Goal: Information Seeking & Learning: Compare options

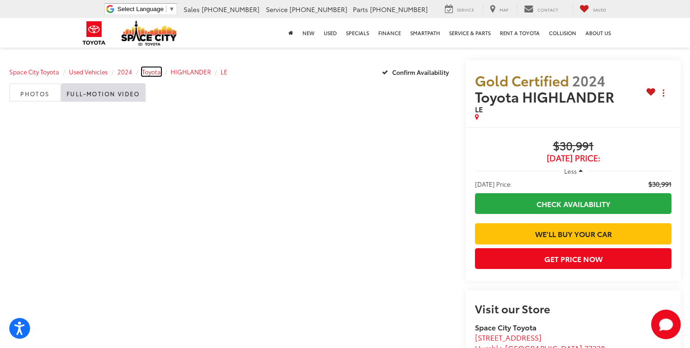
click at [152, 73] on span "Toyota" at bounding box center [151, 71] width 19 height 8
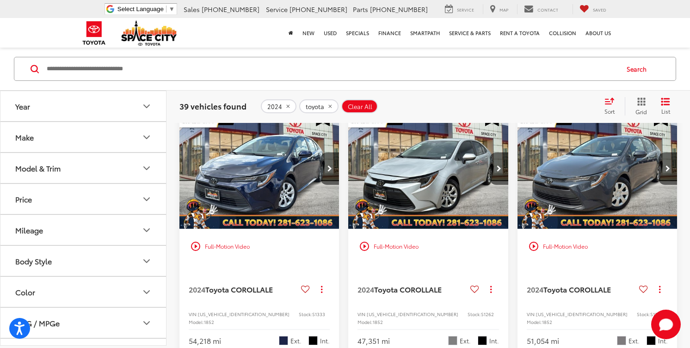
scroll to position [84, 0]
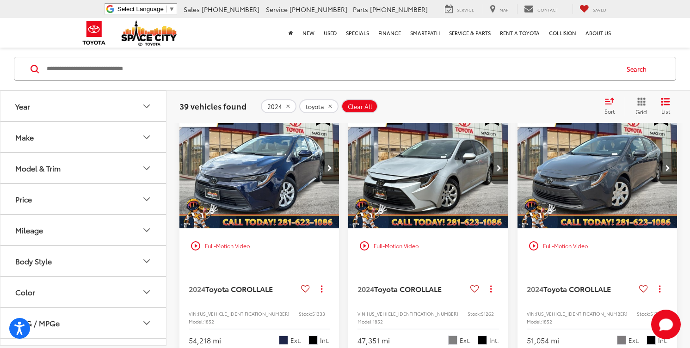
click at [287, 106] on icon "remove 2024" at bounding box center [288, 107] width 6 height 6
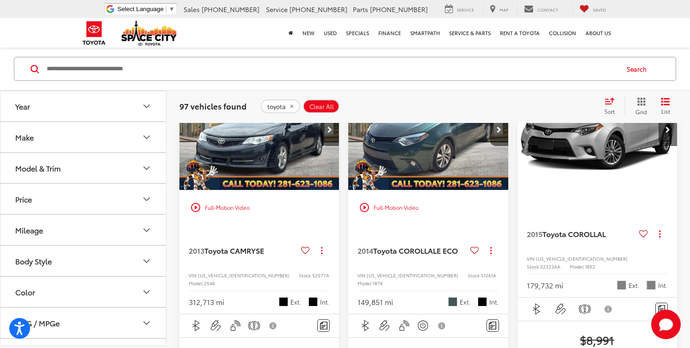
scroll to position [113, 0]
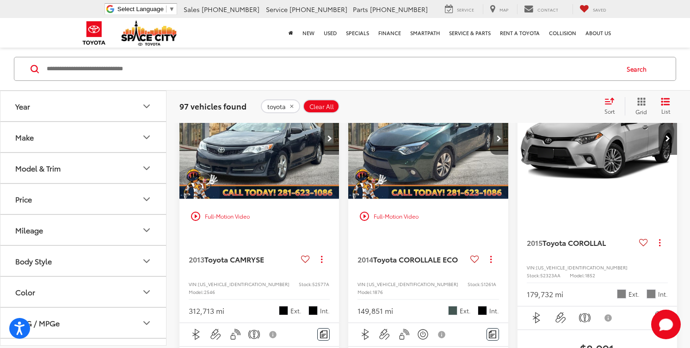
click at [134, 101] on button "Year" at bounding box center [83, 106] width 166 height 30
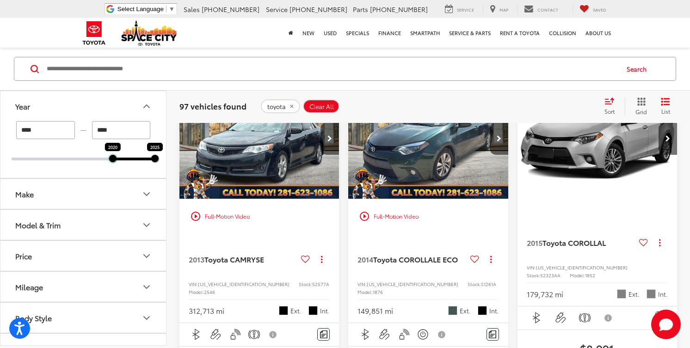
drag, startPoint x: 11, startPoint y: 157, endPoint x: 110, endPoint y: 165, distance: 99.2
click at [110, 165] on div "**** — **** 2020 2025" at bounding box center [82, 149] width 165 height 57
type input "****"
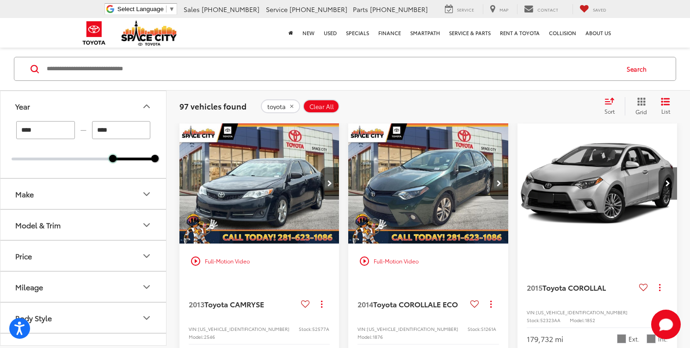
scroll to position [67, 0]
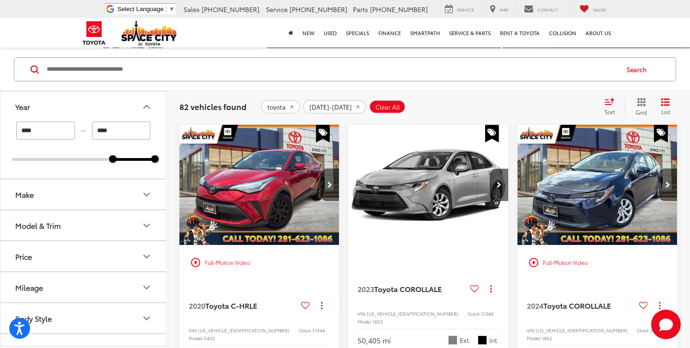
click at [64, 198] on button "Make" at bounding box center [83, 194] width 166 height 30
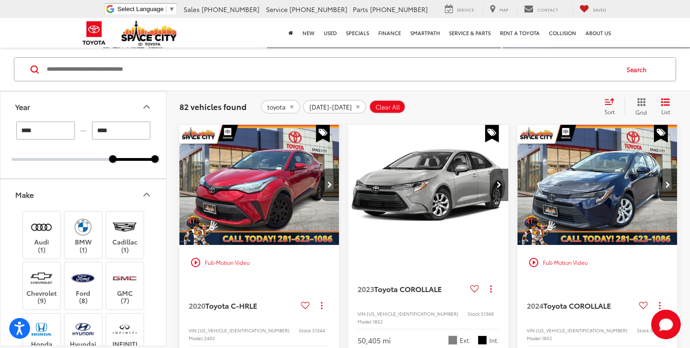
click at [64, 198] on button "Make" at bounding box center [83, 194] width 166 height 30
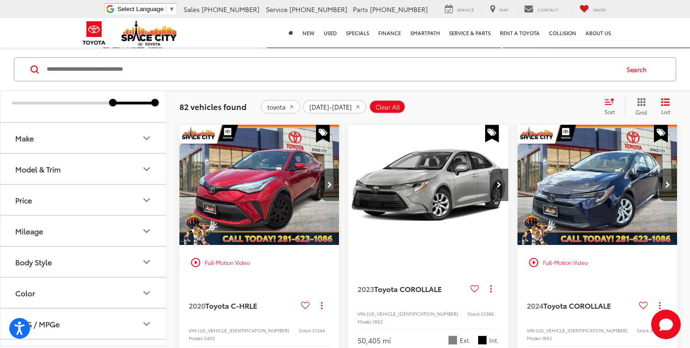
scroll to position [54, 0]
click at [81, 161] on button "Model & Trim" at bounding box center [83, 171] width 166 height 30
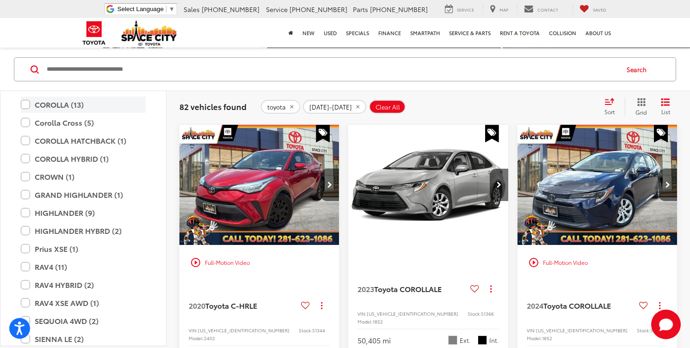
scroll to position [217, 0]
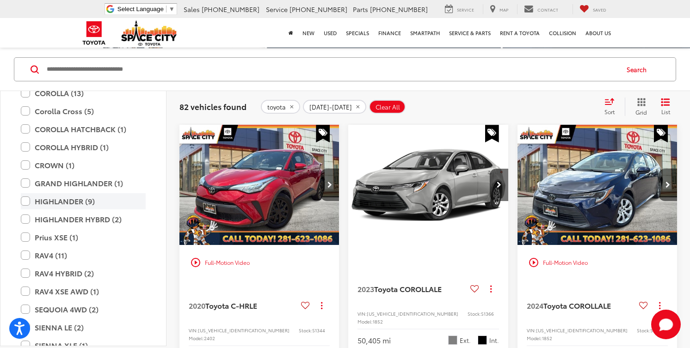
click at [25, 202] on label "HIGHLANDER (9)" at bounding box center [83, 201] width 125 height 16
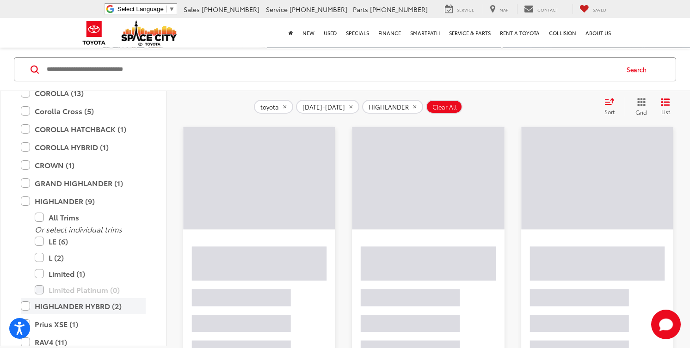
click at [24, 306] on label "HIGHLANDER HYBRD (2)" at bounding box center [83, 306] width 125 height 16
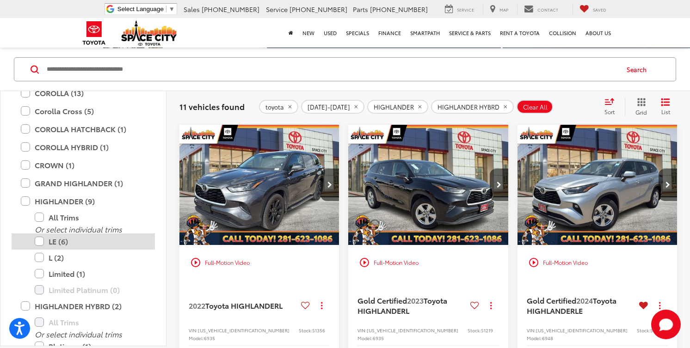
click at [40, 242] on label "LE (6)" at bounding box center [90, 241] width 111 height 16
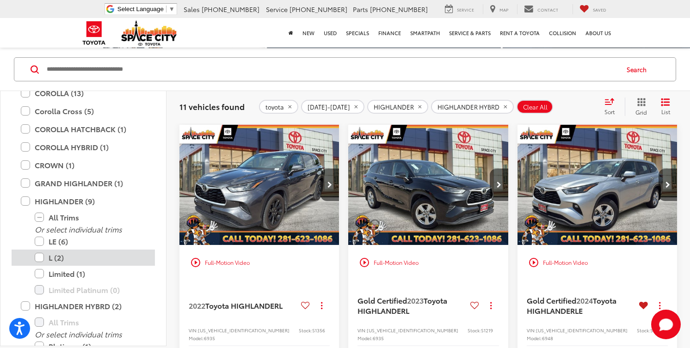
click at [40, 260] on label "L (2)" at bounding box center [90, 258] width 111 height 16
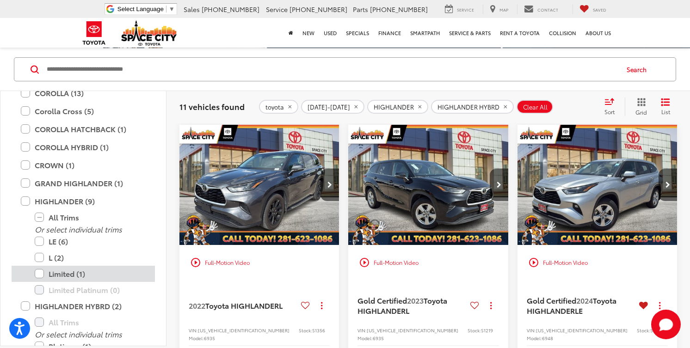
click at [39, 272] on label "Limited (1)" at bounding box center [90, 274] width 111 height 16
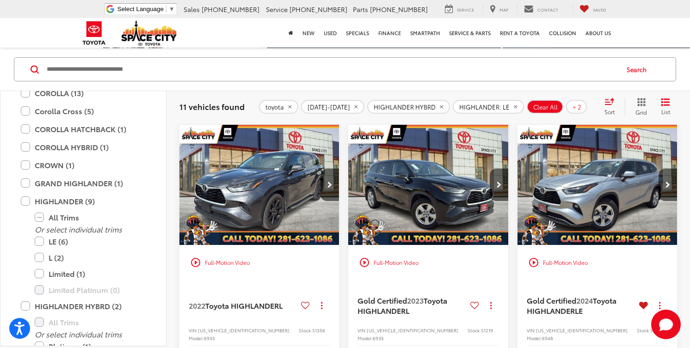
click at [223, 93] on div "11 vehicles found toyota 2020-2025 HIGHLANDER HYBRD HIGHLANDER: LE HIGHLANDER: …" at bounding box center [427, 106] width 523 height 33
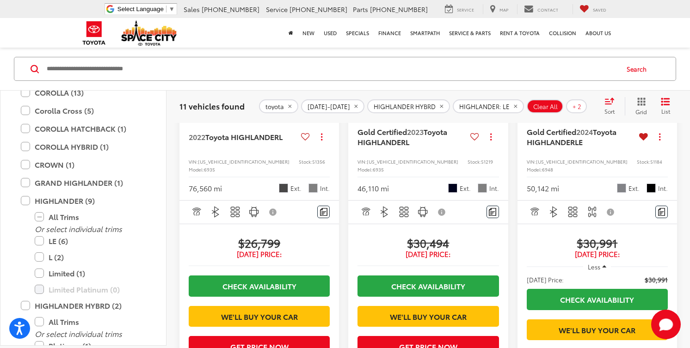
scroll to position [191, 0]
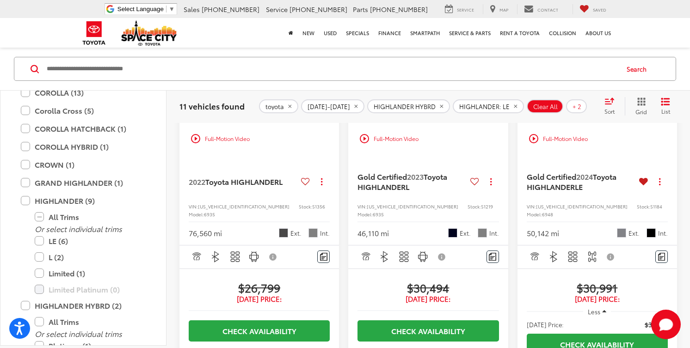
click at [605, 103] on icon "Select sort value" at bounding box center [609, 101] width 10 height 7
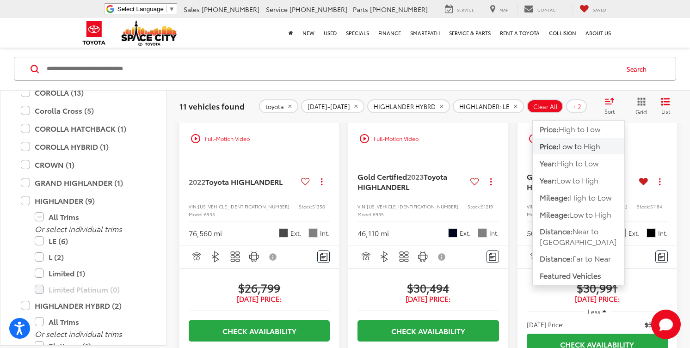
click at [589, 104] on div "toyota 2020-2025 HIGHLANDER HYBRD HIGHLANDER: LE HIGHLANDER: L HIGHLANDER: Limi…" at bounding box center [427, 107] width 337 height 14
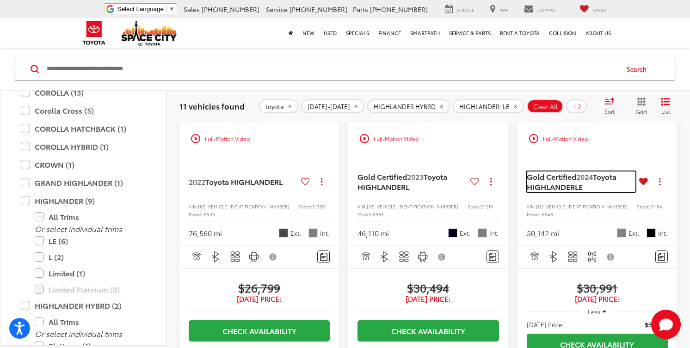
click at [580, 177] on span "2024" at bounding box center [584, 176] width 17 height 11
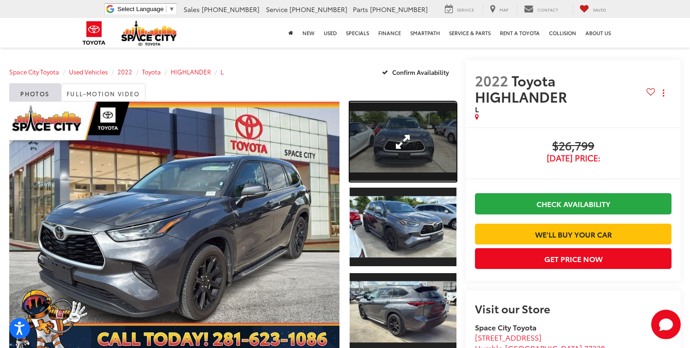
click at [374, 163] on link "Expand Photo 1" at bounding box center [402, 142] width 107 height 80
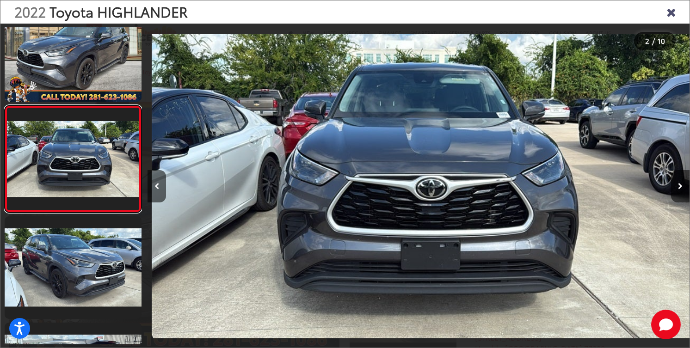
scroll to position [0, 542]
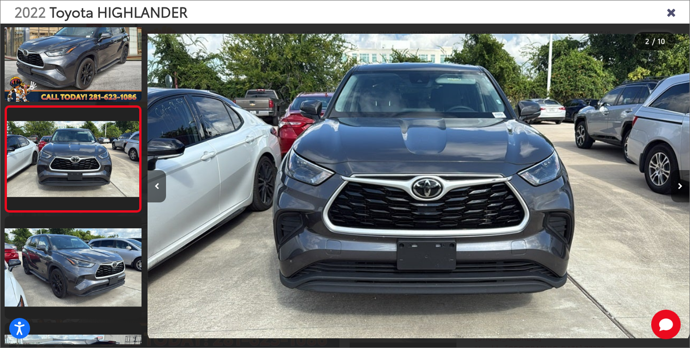
click at [677, 191] on button "Next image" at bounding box center [680, 186] width 18 height 32
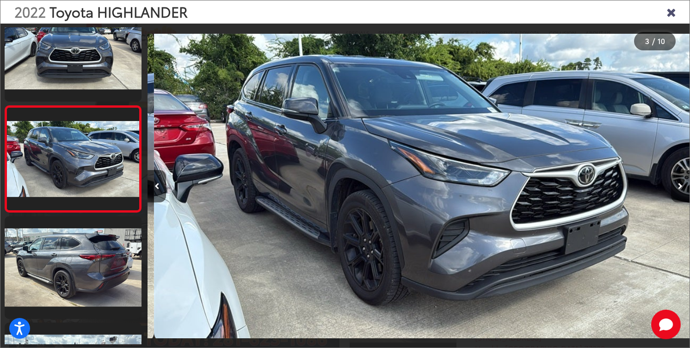
scroll to position [0, 1083]
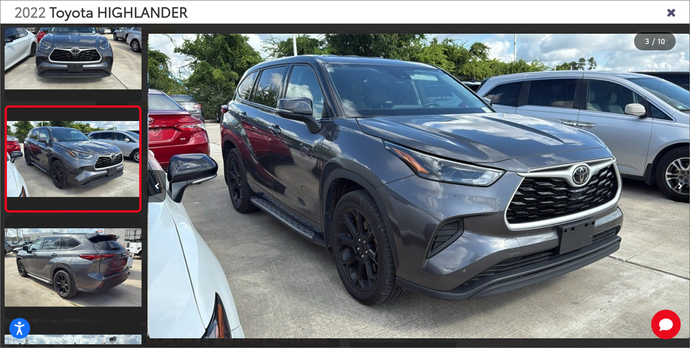
click at [677, 191] on button "Next image" at bounding box center [680, 186] width 18 height 32
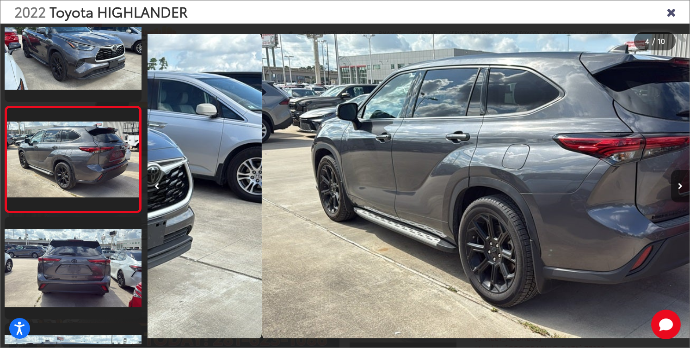
scroll to position [241, 0]
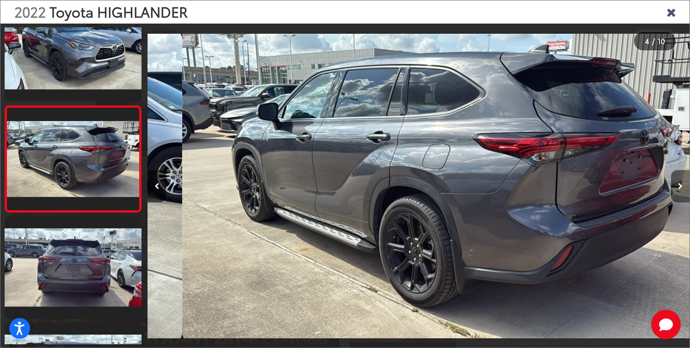
click at [677, 191] on button "Next image" at bounding box center [680, 186] width 18 height 32
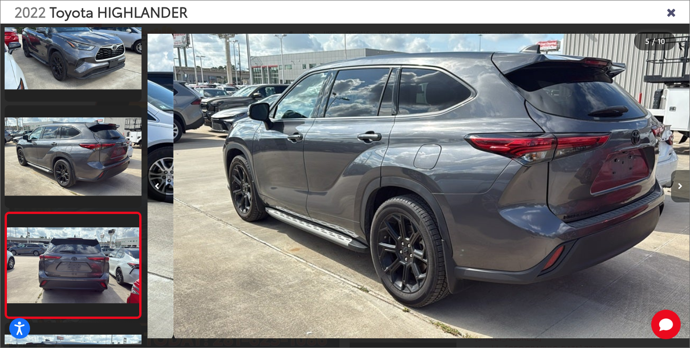
scroll to position [325, 0]
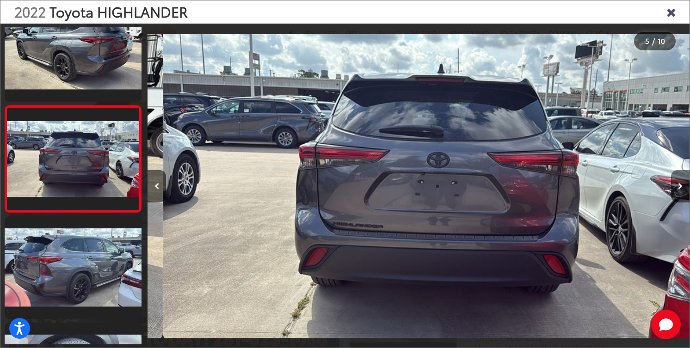
click at [677, 191] on button "Next image" at bounding box center [680, 186] width 18 height 32
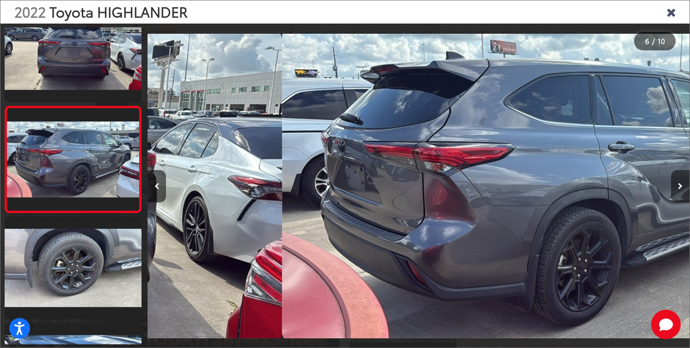
scroll to position [454, 0]
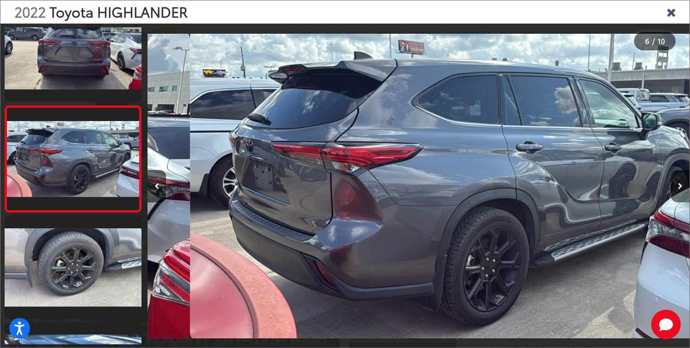
click at [677, 190] on button "Next image" at bounding box center [680, 186] width 18 height 32
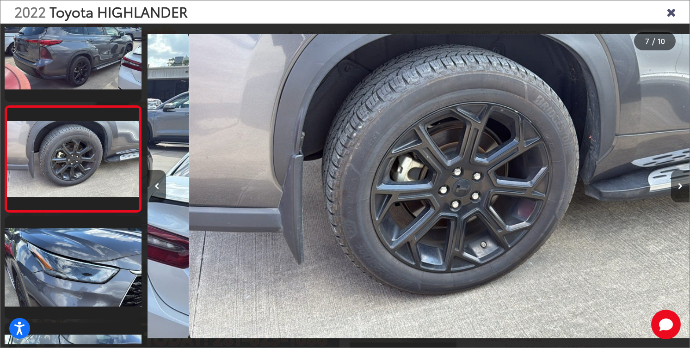
click at [677, 190] on button "Next image" at bounding box center [680, 186] width 18 height 32
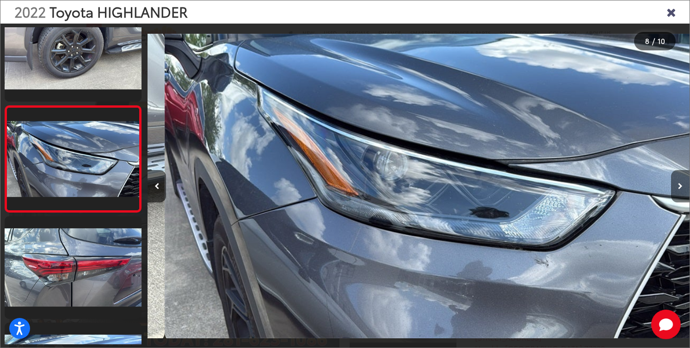
click at [677, 190] on button "Next image" at bounding box center [680, 186] width 18 height 32
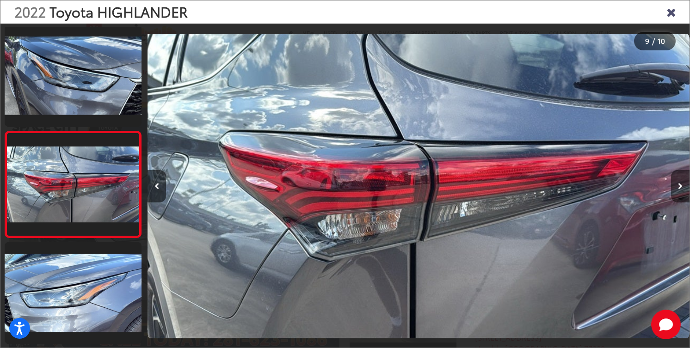
click at [677, 190] on button "Next image" at bounding box center [680, 186] width 18 height 32
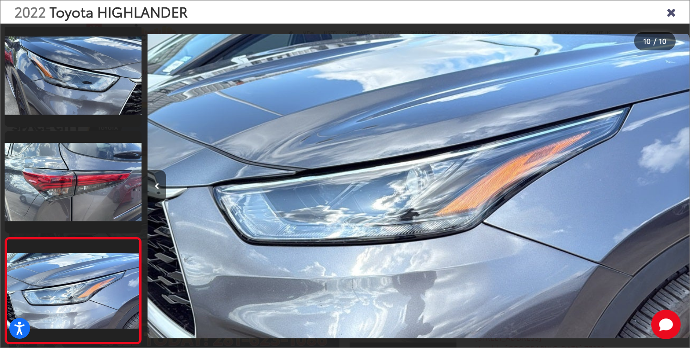
click at [677, 190] on div at bounding box center [621, 186] width 135 height 325
click at [670, 13] on icon "Close gallery" at bounding box center [670, 12] width 9 height 12
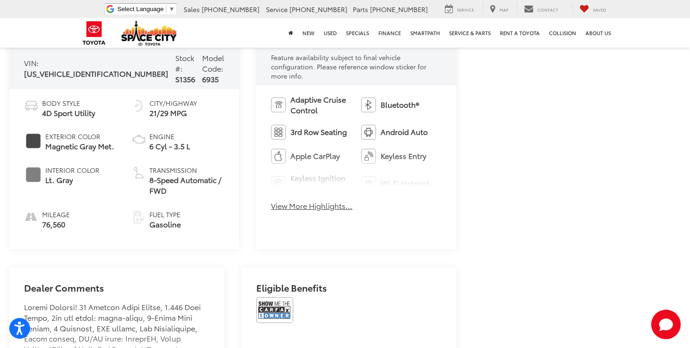
click at [293, 201] on button "View More Highlights..." at bounding box center [311, 206] width 81 height 11
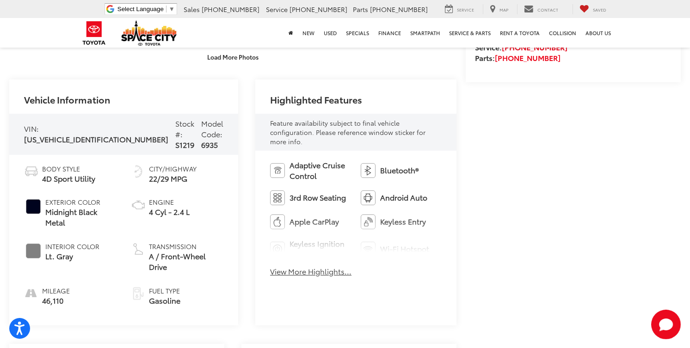
scroll to position [328, 0]
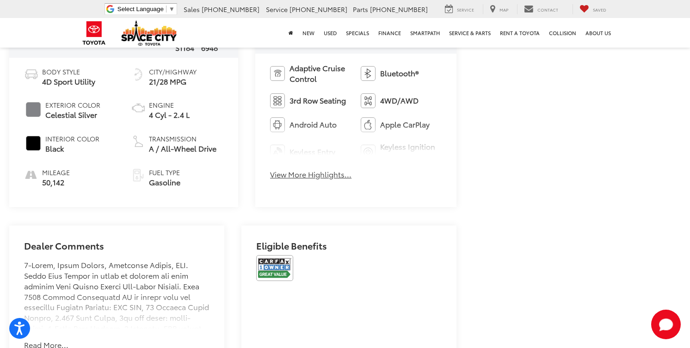
scroll to position [419, 0]
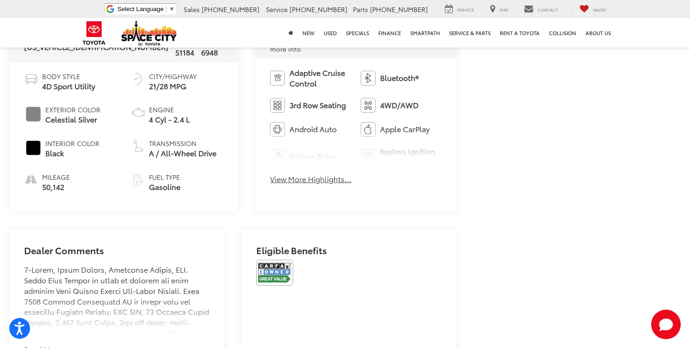
click at [286, 174] on button "View More Highlights..." at bounding box center [310, 179] width 81 height 11
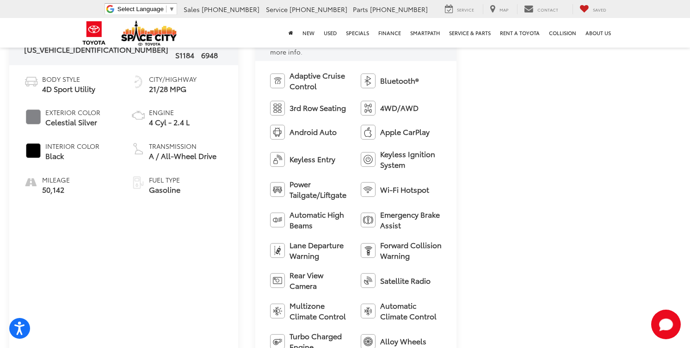
scroll to position [418, 0]
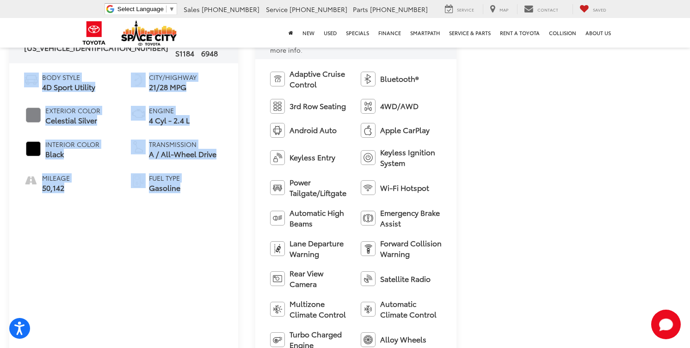
drag, startPoint x: 196, startPoint y: 199, endPoint x: 12, endPoint y: 69, distance: 224.9
click at [12, 69] on div "Body Style 4D Sport Utility Exterior Color Celestial Silver Interior Color Blac…" at bounding box center [123, 137] width 229 height 149
click at [163, 250] on div "Vehicle Information VIN: 5TDKDRBH0RS535344 Stock #: S1184 Model Code: 6948 Body…" at bounding box center [123, 188] width 229 height 401
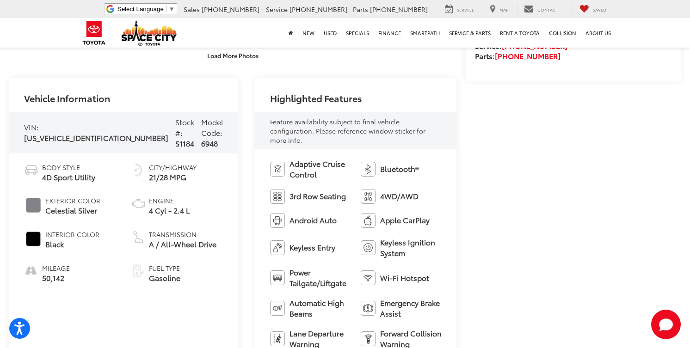
scroll to position [326, 0]
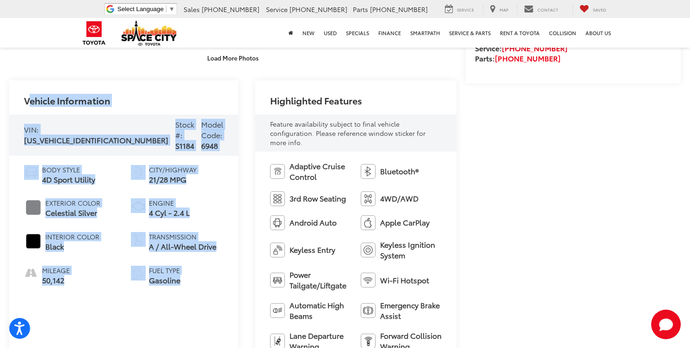
drag, startPoint x: 203, startPoint y: 278, endPoint x: 20, endPoint y: 103, distance: 253.0
click at [20, 103] on div "Vehicle Information VIN: 5TDKDRBH0RS535344 Stock #: S1184 Model Code: 6948 Body…" at bounding box center [123, 280] width 229 height 401
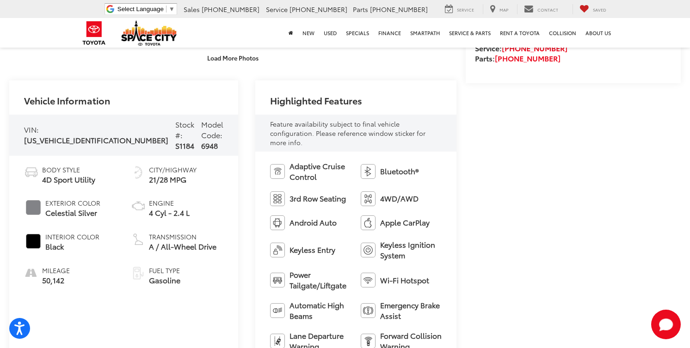
click at [189, 290] on div "Body Style 4D Sport Utility Exterior Color Celestial Silver Interior Color Blac…" at bounding box center [123, 230] width 229 height 149
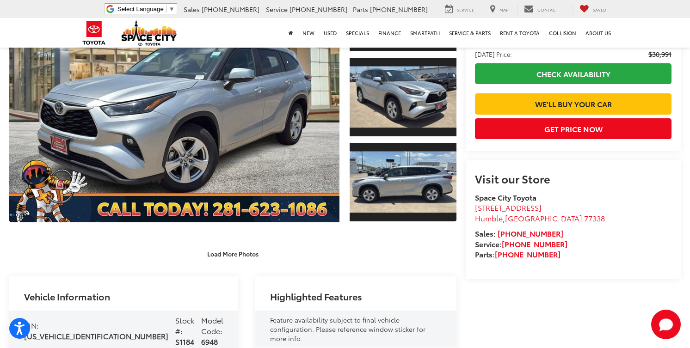
scroll to position [0, 0]
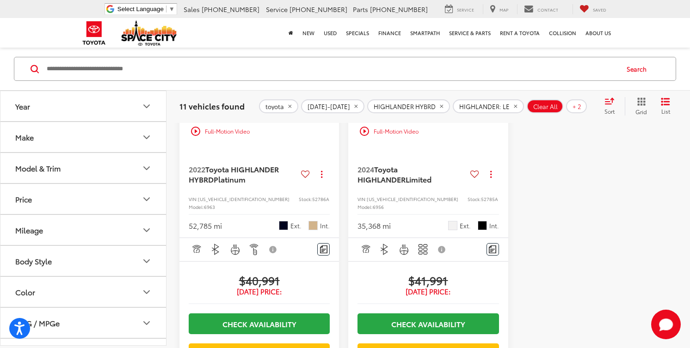
scroll to position [1656, 0]
